Goal: Task Accomplishment & Management: Use online tool/utility

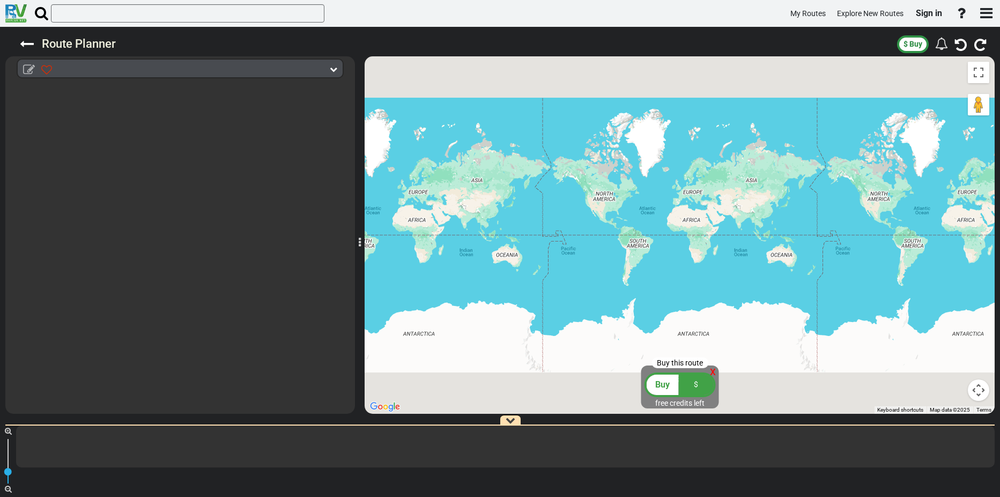
click at [30, 68] on icon at bounding box center [29, 70] width 12 height 12
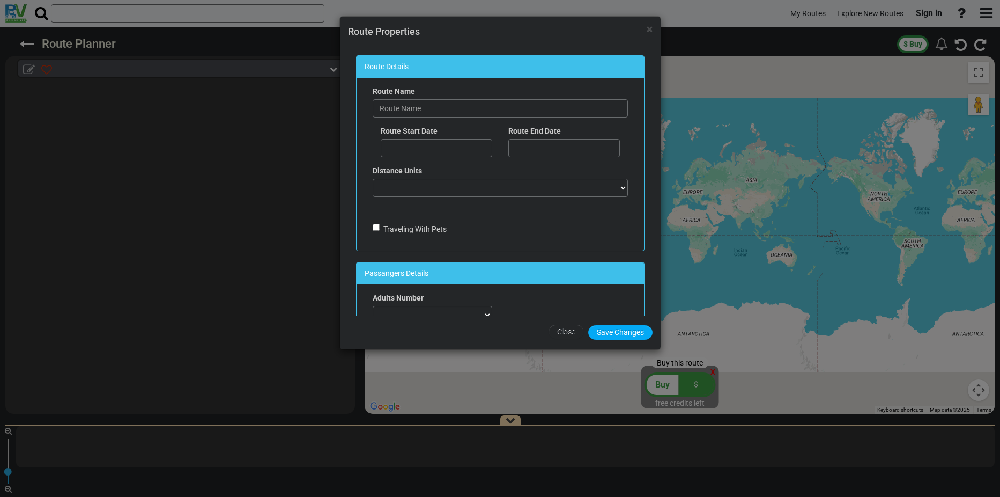
click at [30, 68] on div "× Route Properties Route Details Route Name Route Start Date Route End Date Dis…" at bounding box center [500, 248] width 1000 height 497
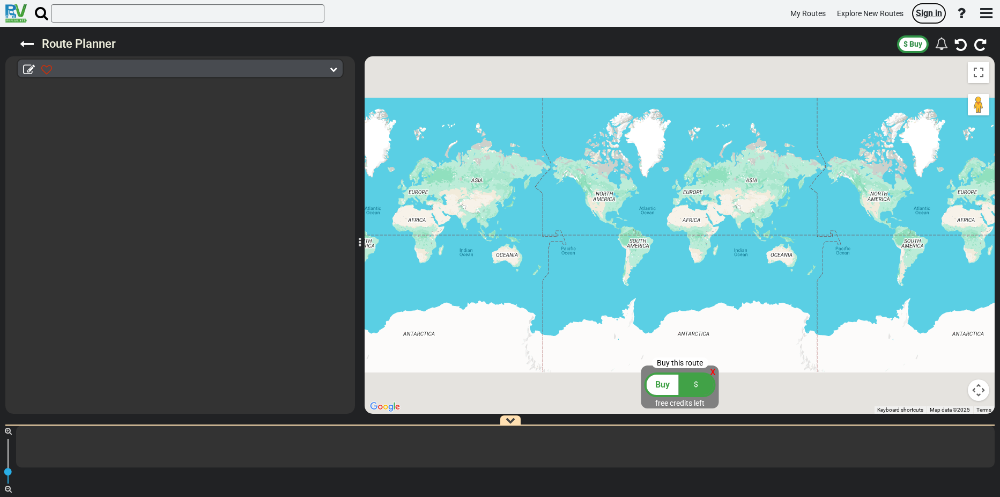
click at [929, 12] on span "Sign in" at bounding box center [929, 13] width 26 height 10
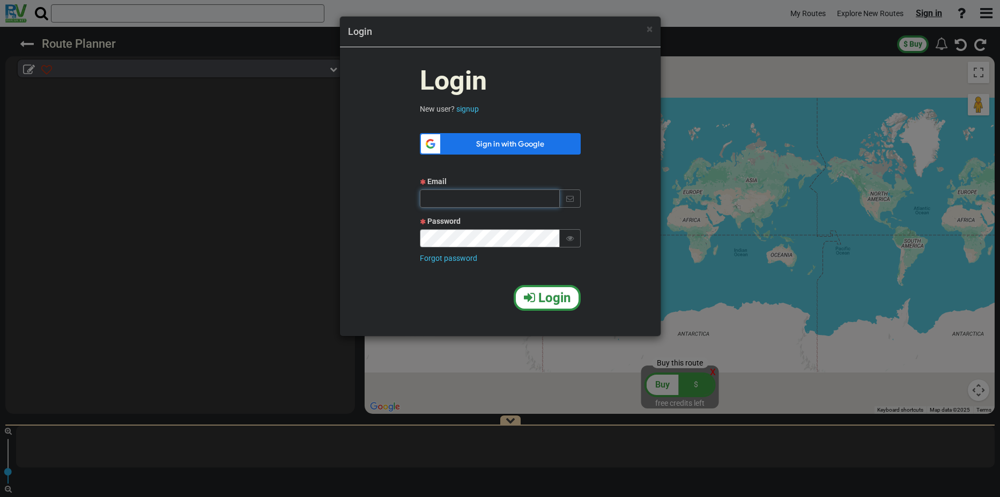
type input "molanel@gmail.com"
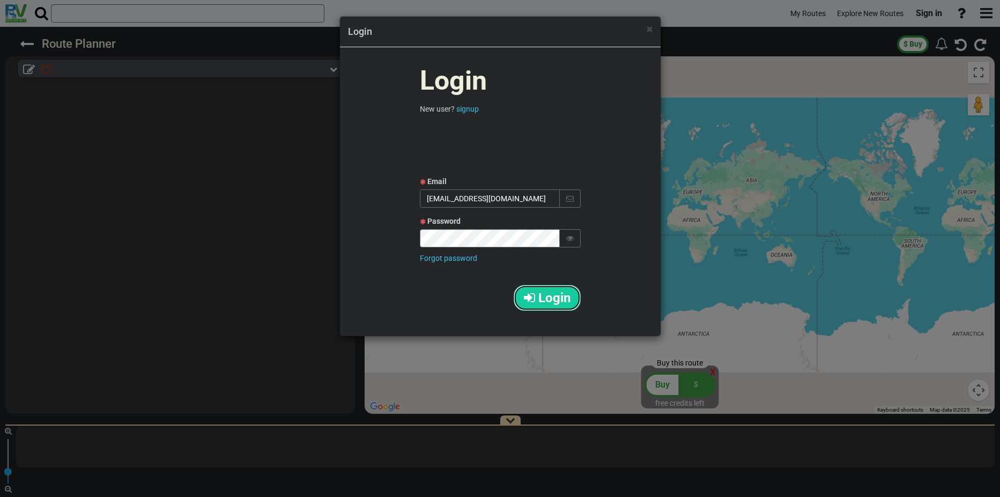
click at [567, 297] on span "Login" at bounding box center [554, 297] width 32 height 15
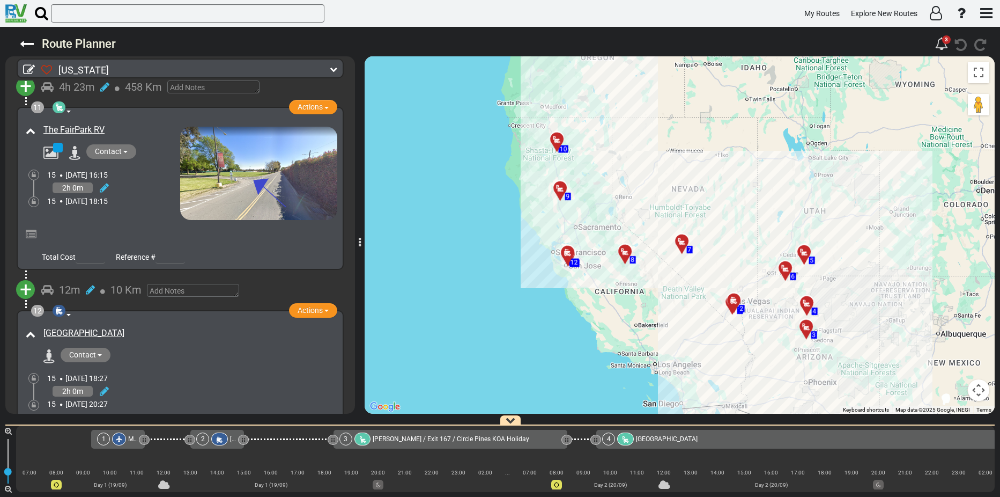
scroll to position [2096, 0]
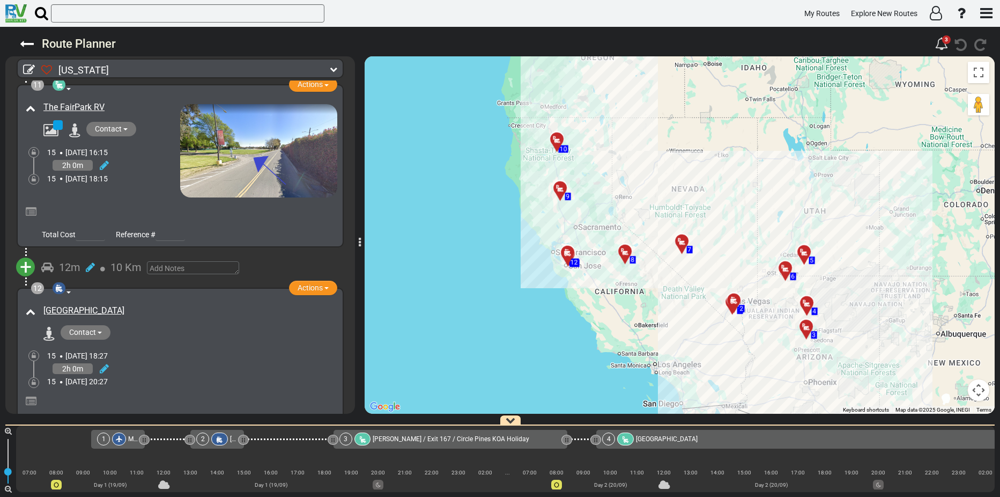
click at [179, 351] on div "15 [DATE] 18:27" at bounding box center [192, 355] width 290 height 11
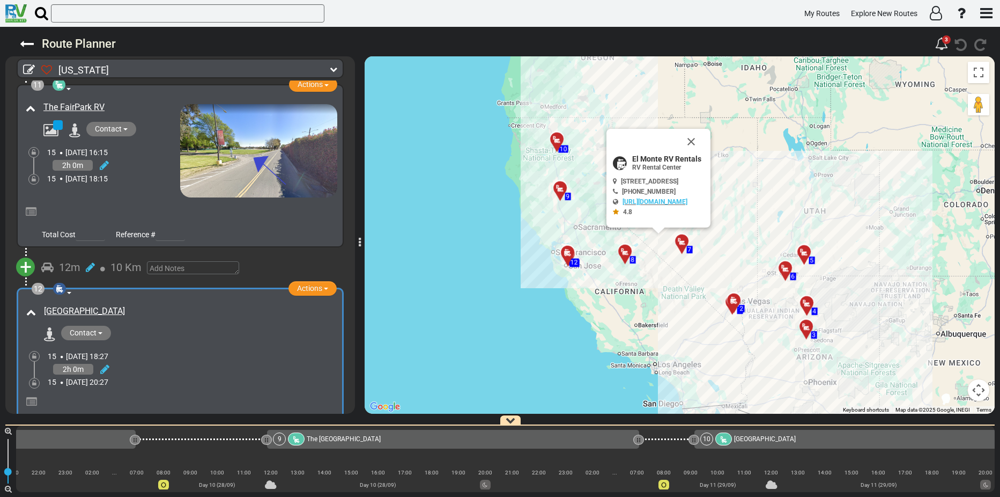
scroll to position [0, 6458]
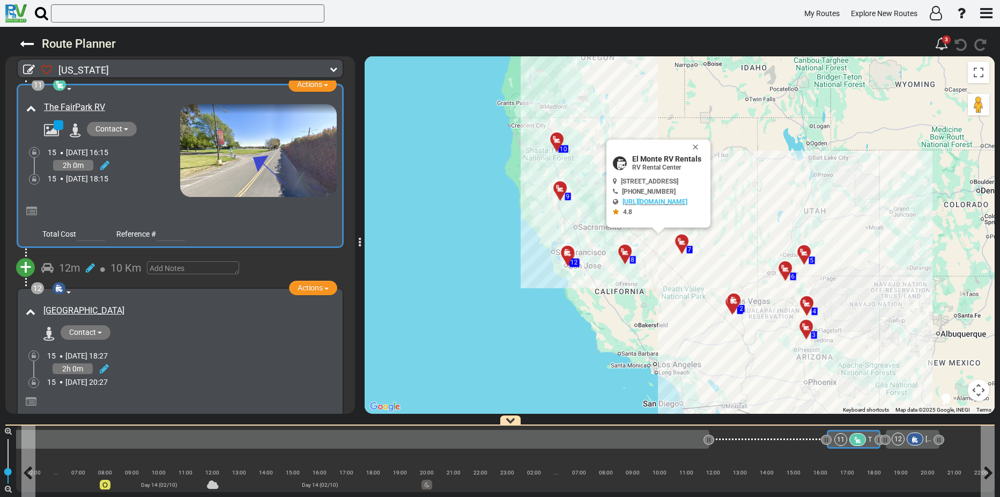
click at [870, 442] on span "The FairPark RV" at bounding box center [891, 439] width 47 height 8
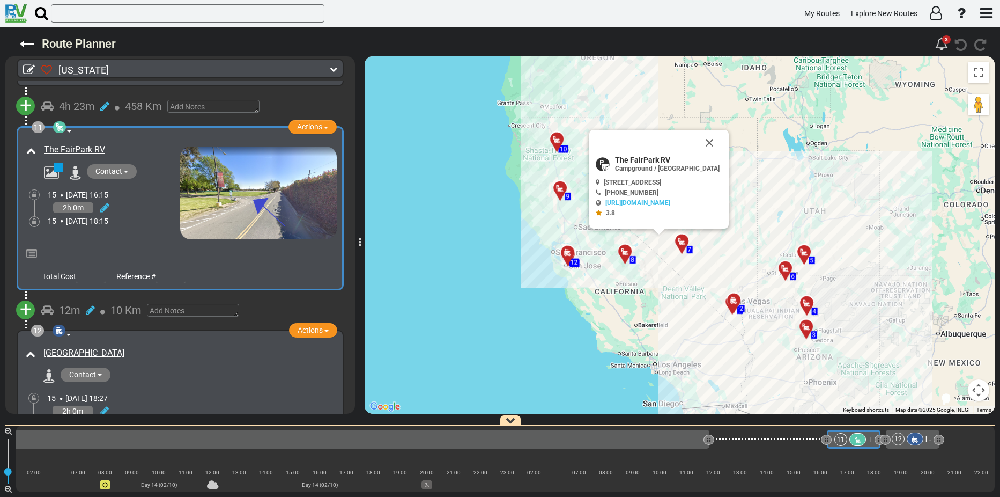
scroll to position [2051, 0]
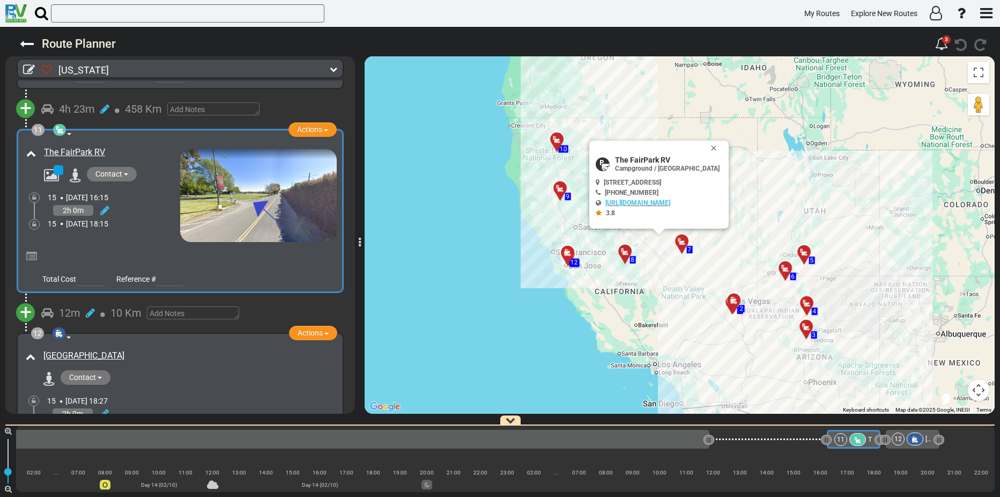
click at [877, 439] on div at bounding box center [880, 439] width 11 height 10
drag, startPoint x: 877, startPoint y: 439, endPoint x: 999, endPoint y: 442, distance: 121.2
click at [999, 442] on div "60 1" at bounding box center [500, 458] width 1000 height 78
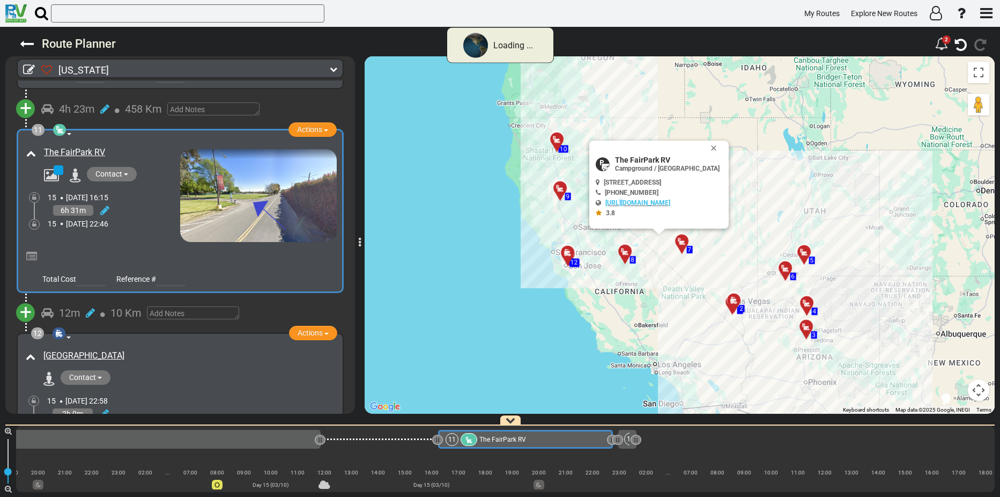
scroll to position [0, 6958]
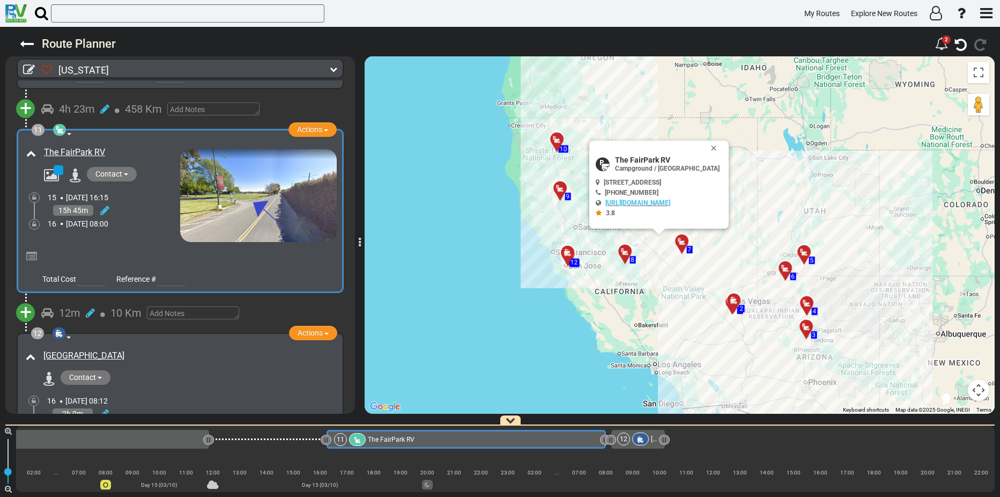
drag, startPoint x: 499, startPoint y: 439, endPoint x: 603, endPoint y: 441, distance: 104.6
click at [604, 441] on icon at bounding box center [604, 439] width 1 height 5
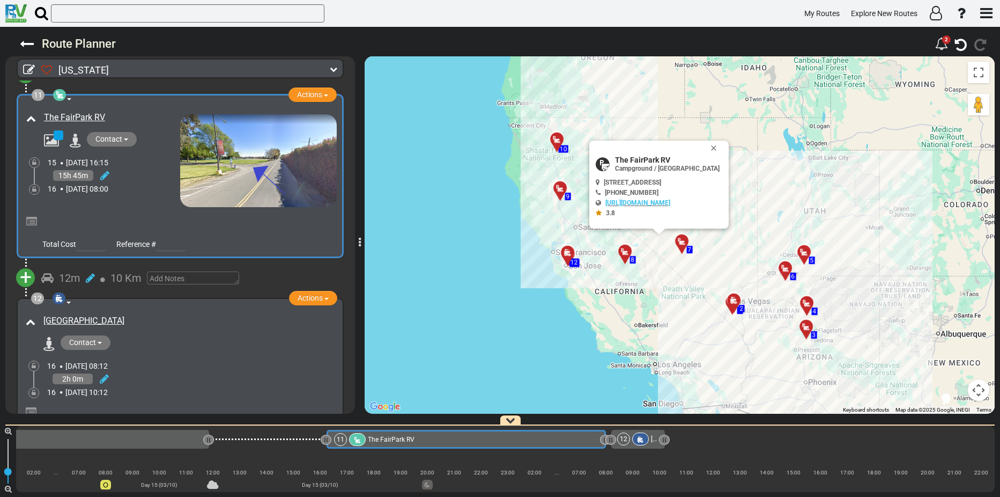
scroll to position [2105, 0]
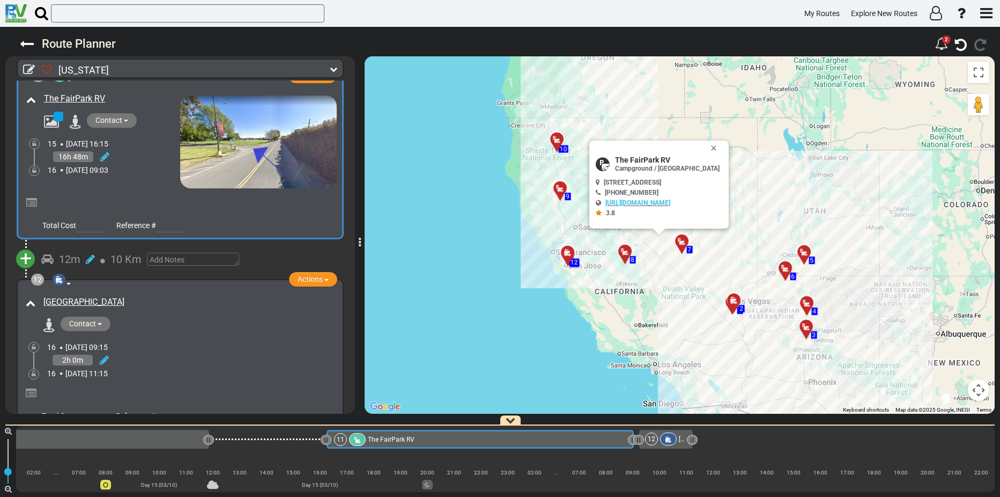
drag, startPoint x: 604, startPoint y: 441, endPoint x: 632, endPoint y: 438, distance: 28.6
click at [632, 438] on icon at bounding box center [632, 439] width 1 height 5
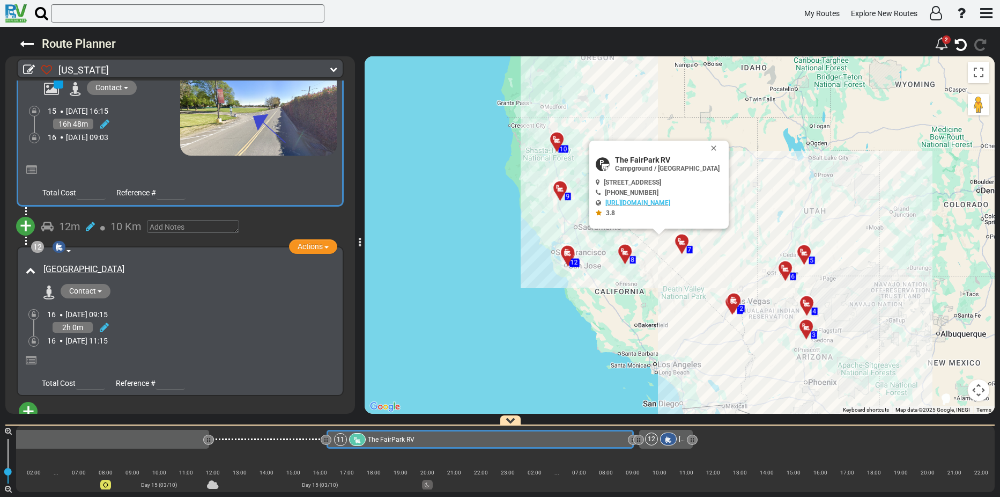
scroll to position [2151, 0]
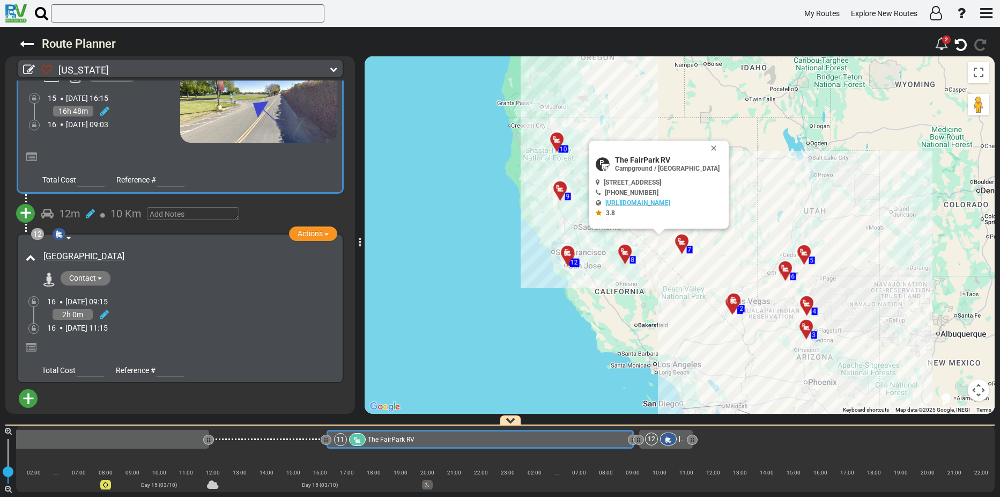
click at [8, 468] on div "red" at bounding box center [7, 471] width 11 height 11
click at [9, 464] on div "60" at bounding box center [8, 461] width 26 height 45
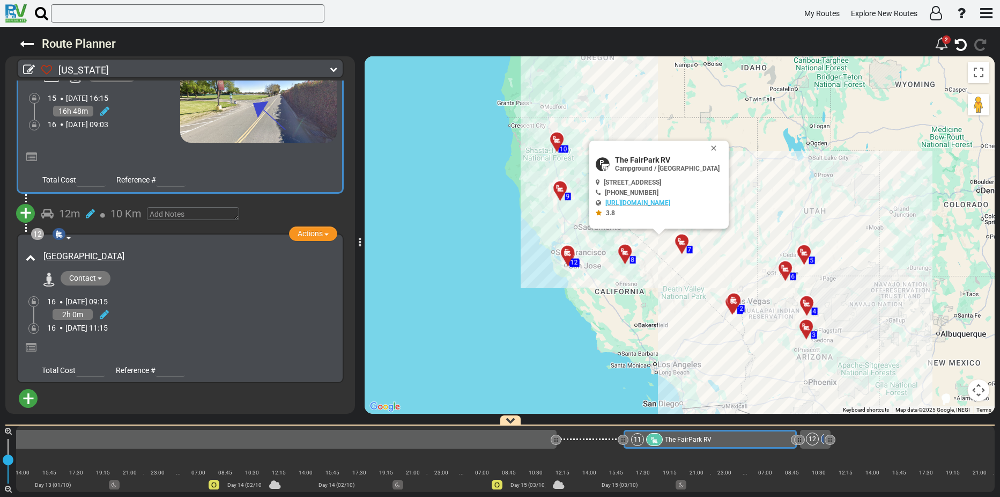
scroll to position [0, 2990]
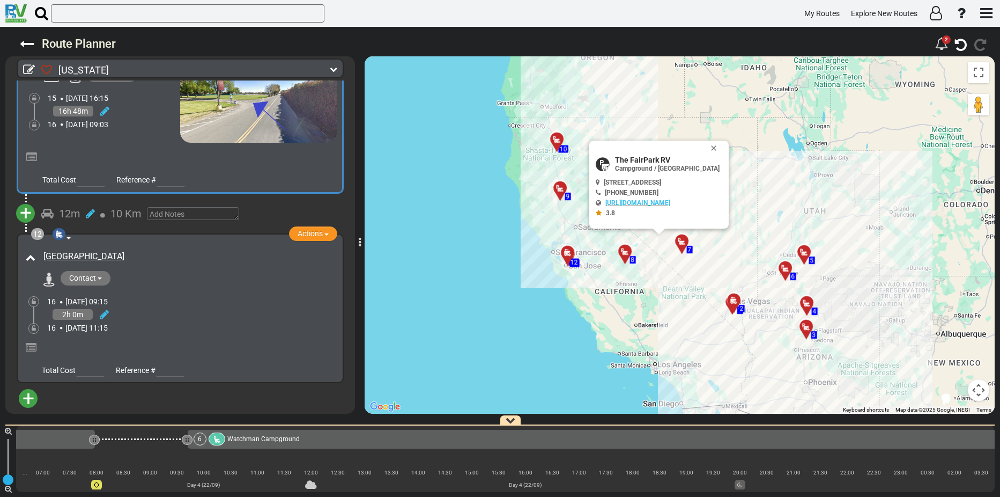
drag, startPoint x: 3, startPoint y: 461, endPoint x: 5, endPoint y: 478, distance: 17.4
click at [5, 478] on div "red" at bounding box center [7, 479] width 11 height 11
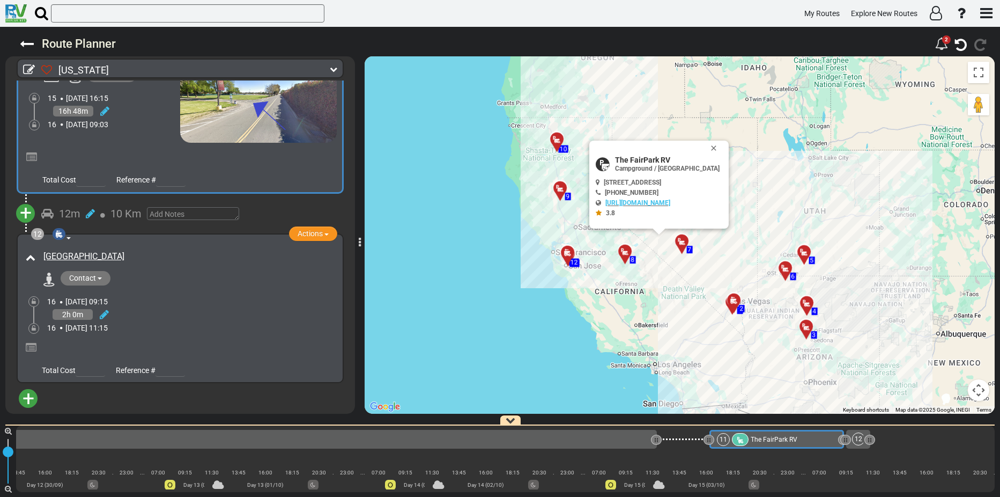
scroll to position [0, 2081]
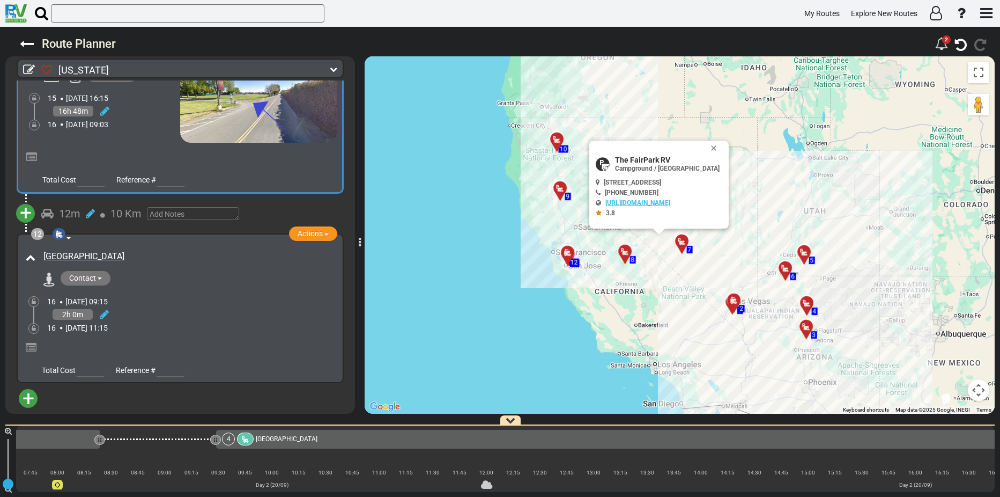
drag, startPoint x: 8, startPoint y: 478, endPoint x: 6, endPoint y: 486, distance: 8.2
click at [6, 486] on div "red" at bounding box center [7, 483] width 11 height 11
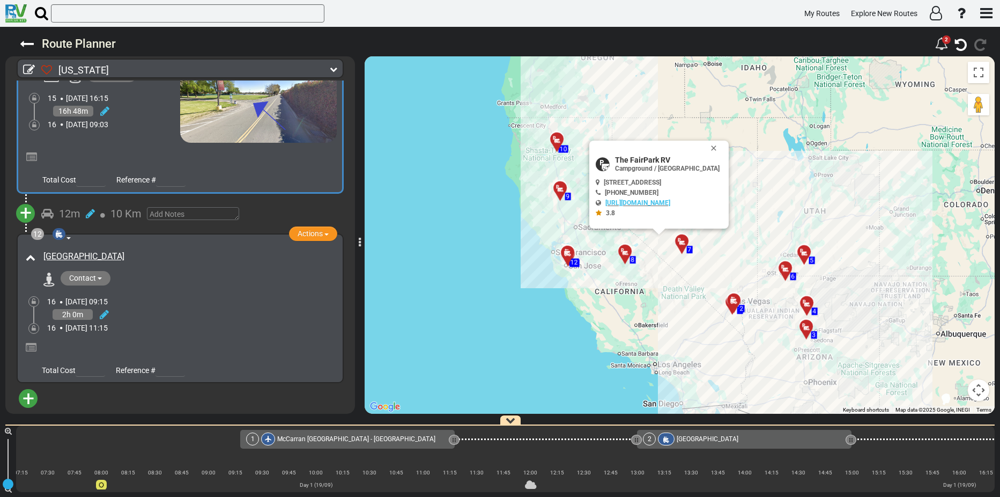
scroll to position [0, 0]
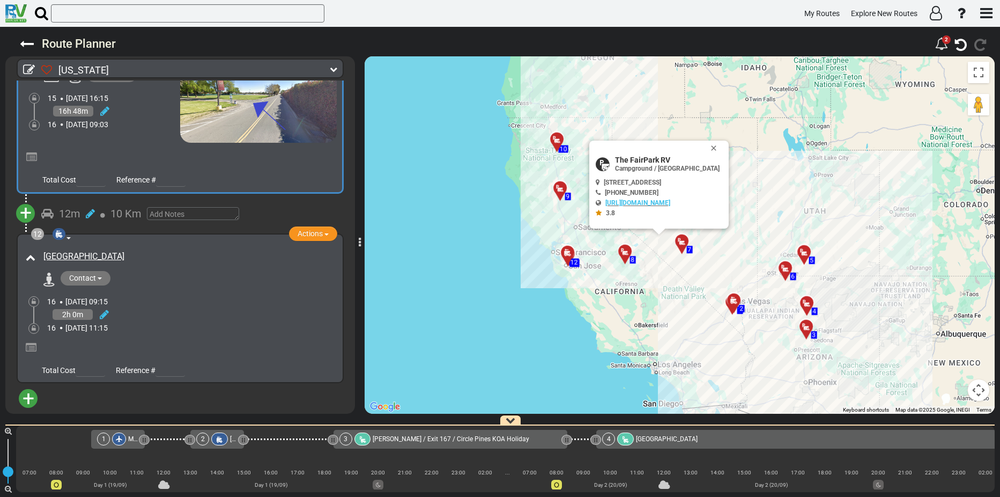
drag, startPoint x: 8, startPoint y: 479, endPoint x: 7, endPoint y: 470, distance: 8.6
click at [7, 470] on div "red" at bounding box center [7, 471] width 11 height 11
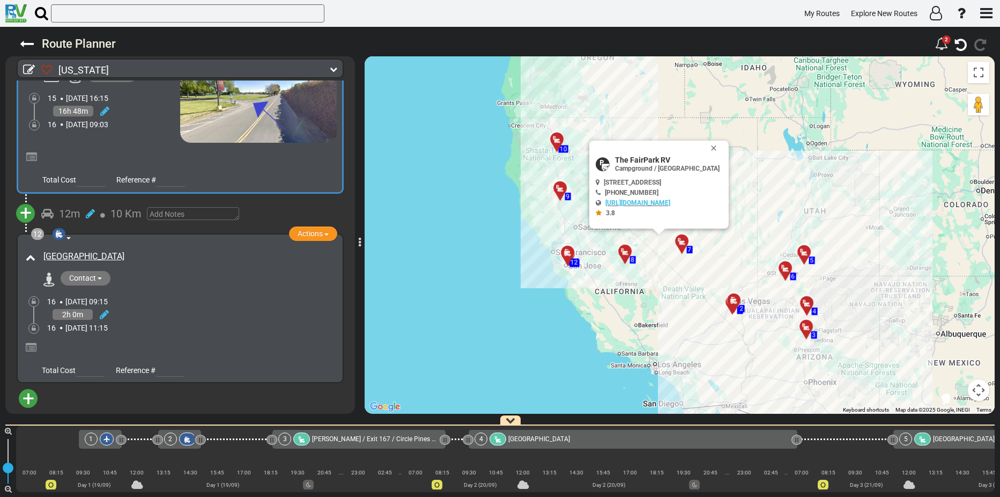
click at [9, 468] on div "red" at bounding box center [7, 467] width 11 height 11
